Goal: Task Accomplishment & Management: Manage account settings

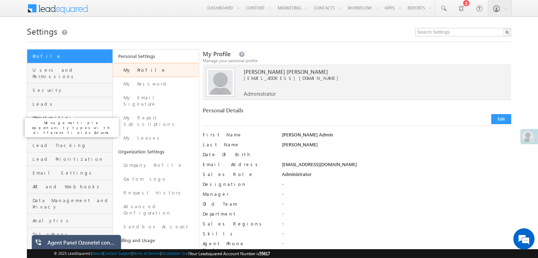
click at [50, 115] on span "Opportunities" at bounding box center [72, 118] width 78 height 6
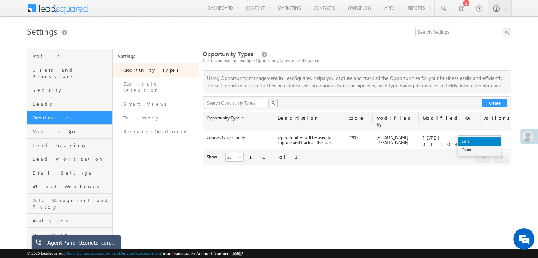
click at [477, 140] on link "Edit" at bounding box center [479, 141] width 42 height 8
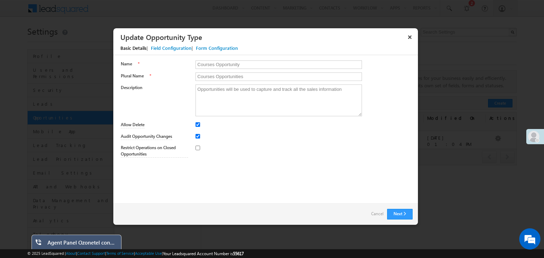
click at [169, 48] on div "Field Configuration" at bounding box center [171, 48] width 41 height 6
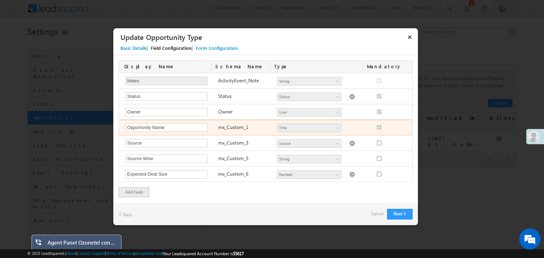
scroll to position [725, 0]
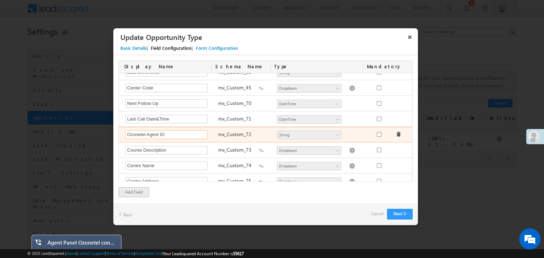
drag, startPoint x: 169, startPoint y: 128, endPoint x: 125, endPoint y: 127, distance: 44.2
click at [125, 131] on div "Ozonetel Agent ID Required Field" at bounding box center [168, 136] width 93 height 10
